Goal: Navigation & Orientation: Find specific page/section

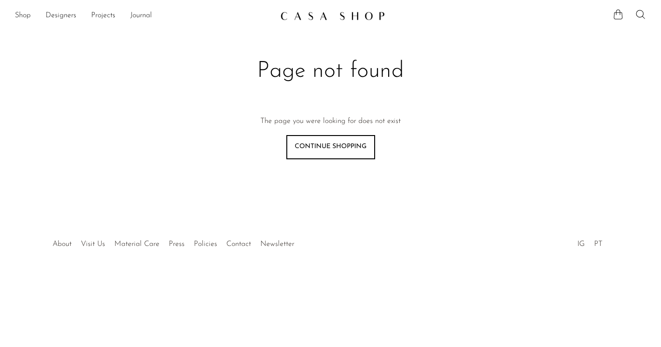
click at [309, 16] on img at bounding box center [332, 15] width 105 height 9
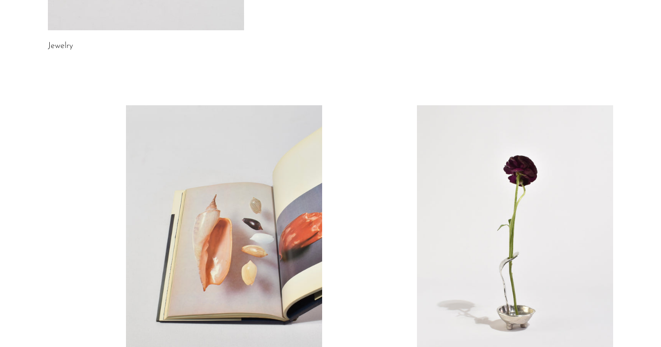
scroll to position [546, 0]
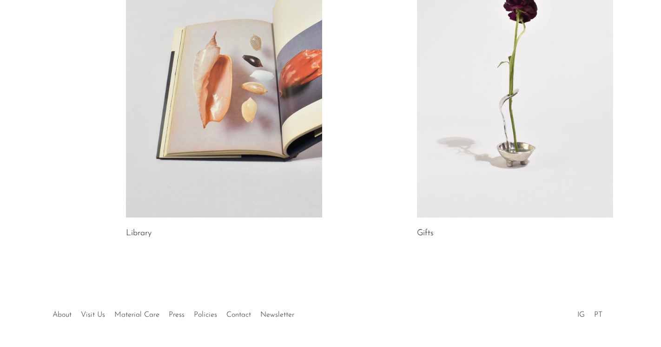
click at [444, 161] on link at bounding box center [515, 79] width 196 height 275
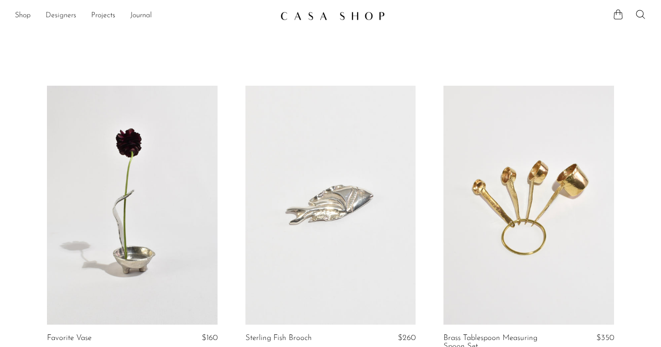
click at [61, 13] on link "Designers" at bounding box center [61, 16] width 31 height 12
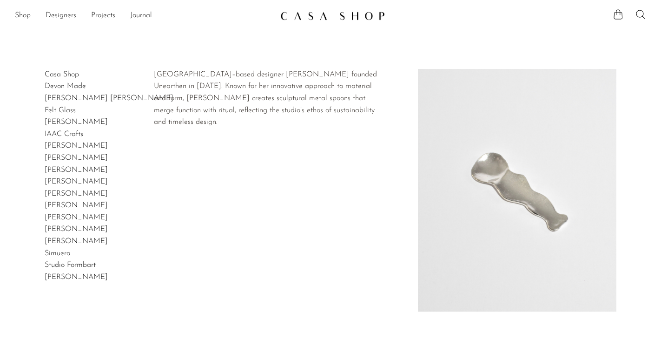
click at [64, 123] on link "[PERSON_NAME]" at bounding box center [76, 121] width 63 height 7
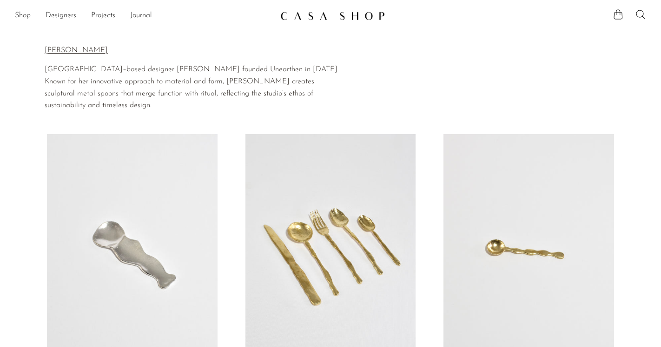
click at [27, 19] on link "Shop" at bounding box center [23, 16] width 16 height 12
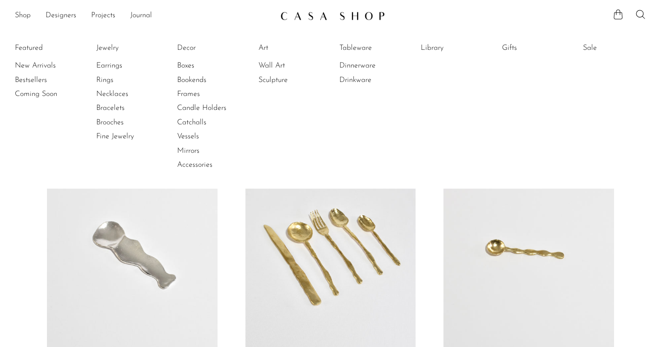
click at [32, 47] on li "Featured New Arrivals Bestsellers Coming Soon" at bounding box center [46, 106] width 63 height 135
click at [191, 48] on link "Decor" at bounding box center [212, 48] width 70 height 10
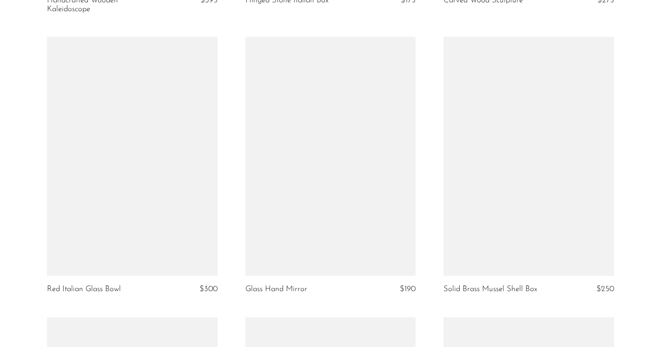
scroll to position [2660, 0]
